Goal: Transaction & Acquisition: Purchase product/service

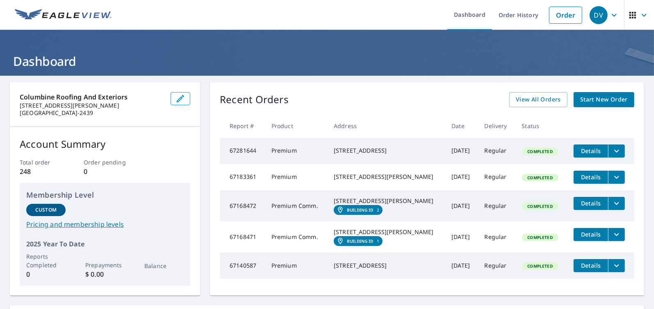
click at [584, 100] on span "Start New Order" at bounding box center [604, 100] width 48 height 10
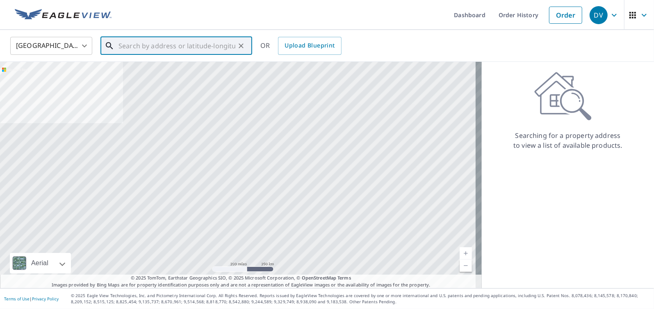
click at [128, 47] on input "text" at bounding box center [176, 45] width 117 height 23
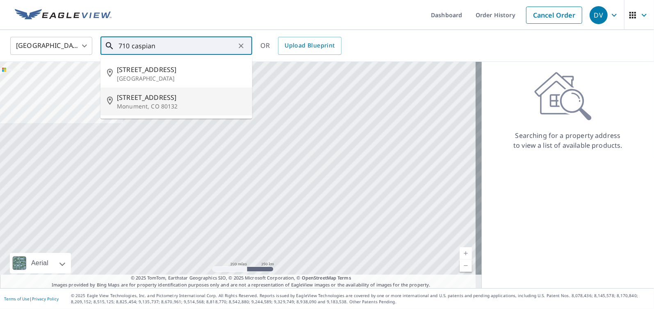
click at [132, 109] on p "Monument, CO 80132" at bounding box center [181, 106] width 129 height 8
type input "[STREET_ADDRESS]"
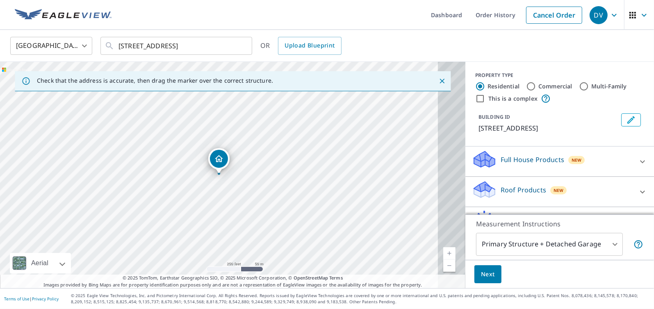
click at [443, 253] on link "Current Level 17, Zoom In" at bounding box center [449, 254] width 12 height 12
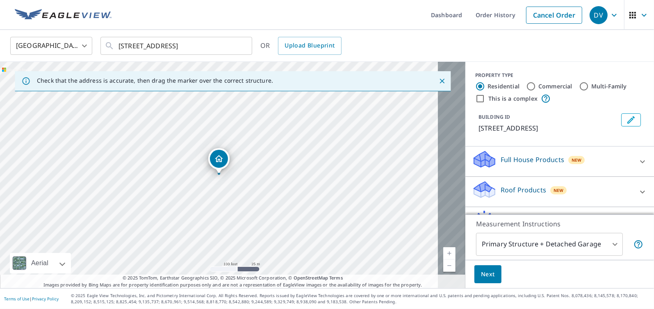
click at [443, 253] on link "Current Level 18, Zoom In" at bounding box center [449, 254] width 12 height 12
click at [443, 253] on link "Current Level 19, Zoom In" at bounding box center [449, 254] width 12 height 12
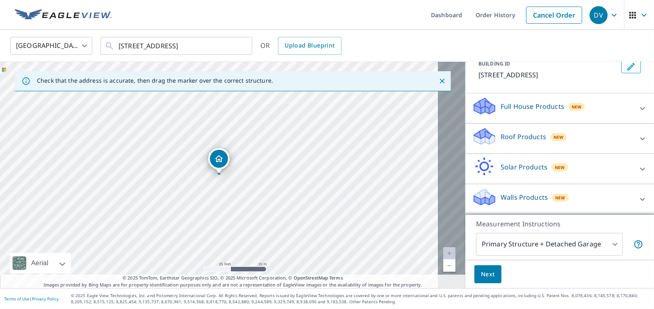
scroll to position [65, 0]
click at [605, 240] on body "DV DV Dashboard Order History Cancel Order DV [GEOGRAPHIC_DATA] [GEOGRAPHIC_DAT…" at bounding box center [327, 154] width 654 height 309
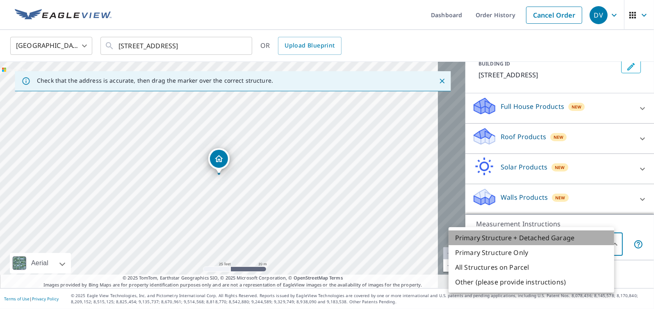
click at [585, 241] on li "Primary Structure + Detached Garage" at bounding box center [531, 238] width 166 height 15
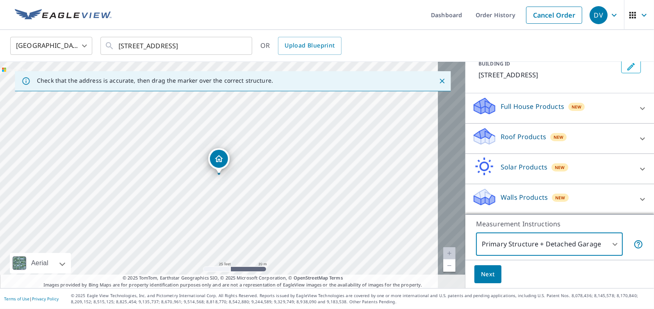
click at [481, 275] on span "Next" at bounding box center [488, 275] width 14 height 10
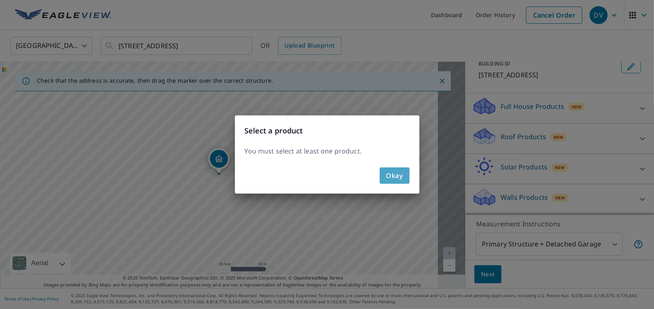
click at [391, 180] on span "Okay" at bounding box center [394, 175] width 17 height 11
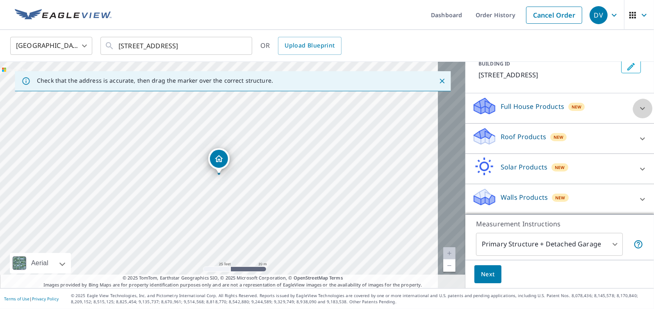
click at [637, 104] on icon at bounding box center [642, 109] width 10 height 10
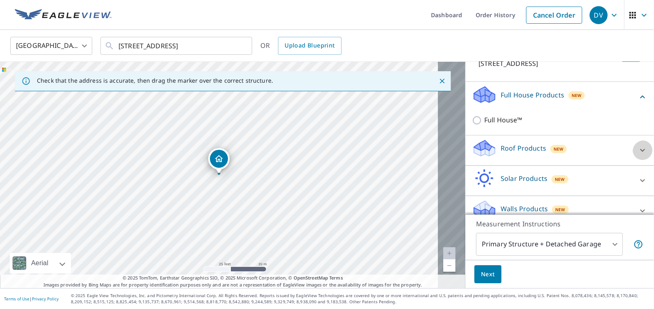
click at [637, 155] on icon at bounding box center [642, 151] width 10 height 10
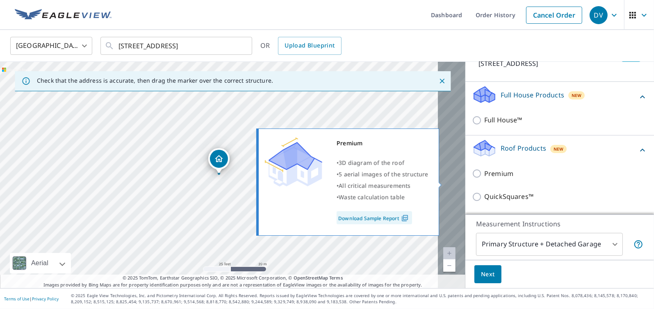
click at [472, 179] on input "Premium" at bounding box center [478, 174] width 12 height 10
checkbox input "true"
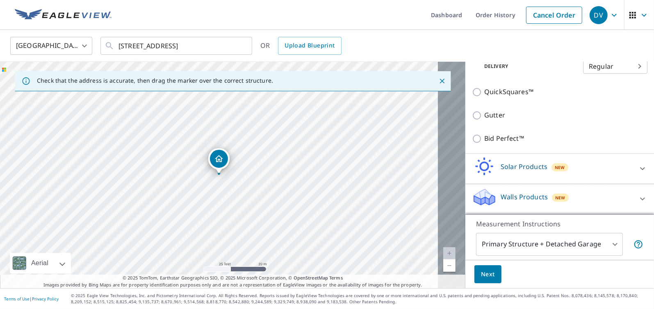
scroll to position [207, 0]
click at [481, 273] on span "Next" at bounding box center [488, 275] width 14 height 10
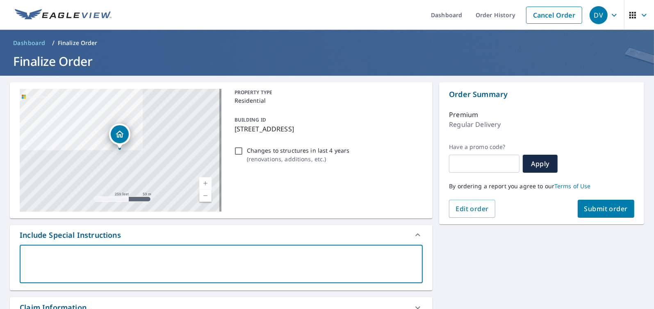
click at [46, 255] on textarea at bounding box center [220, 264] width 391 height 23
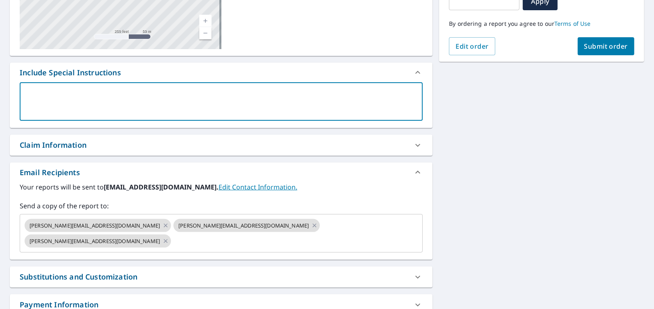
scroll to position [163, 0]
click at [164, 227] on icon at bounding box center [166, 225] width 4 height 4
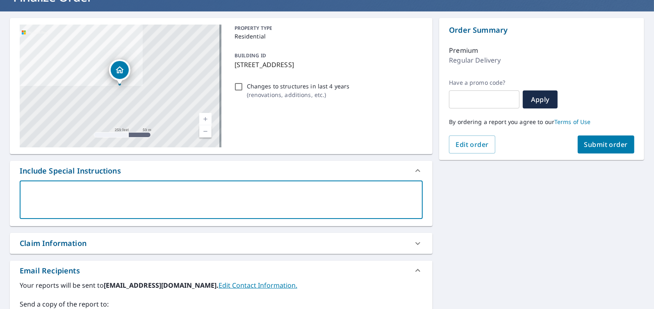
scroll to position [64, 0]
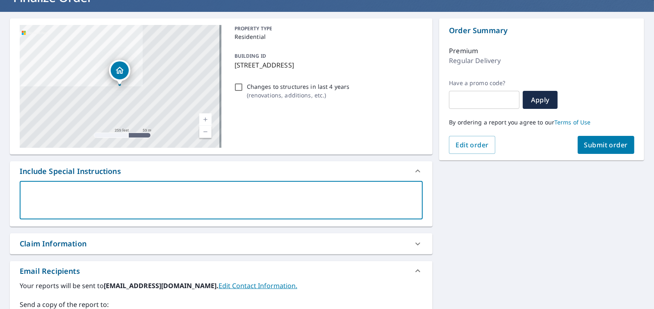
click at [587, 148] on span "Submit order" at bounding box center [606, 145] width 44 height 9
checkbox input "true"
